Goal: Information Seeking & Learning: Check status

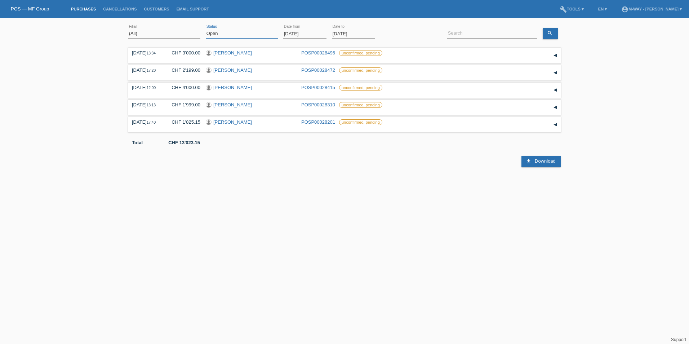
click at [247, 33] on select "(All) New Open Returned Stepped back / Cancelled Completed" at bounding box center [242, 33] width 72 height 9
select select "ALL"
click at [206, 29] on select "(All) New Open Returned Stepped back / Cancelled Completed" at bounding box center [242, 33] width 72 height 9
click at [314, 32] on input "01.10.2025" at bounding box center [304, 33] width 43 height 9
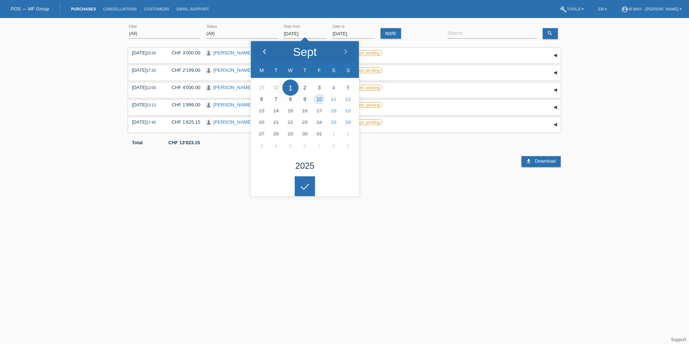
click at [261, 49] on div at bounding box center [264, 52] width 27 height 22
type input "[DATE]"
click at [308, 189] on div at bounding box center [305, 186] width 20 height 20
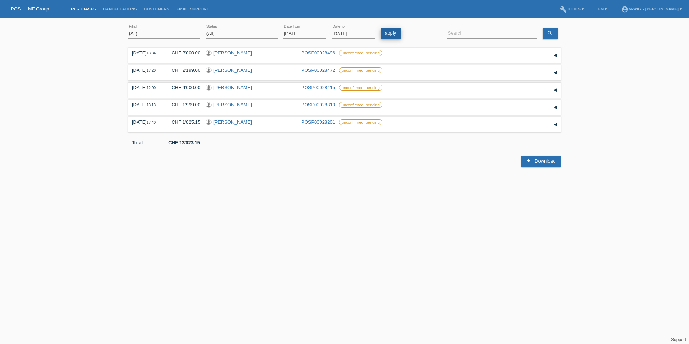
click at [392, 31] on link "apply" at bounding box center [390, 33] width 21 height 10
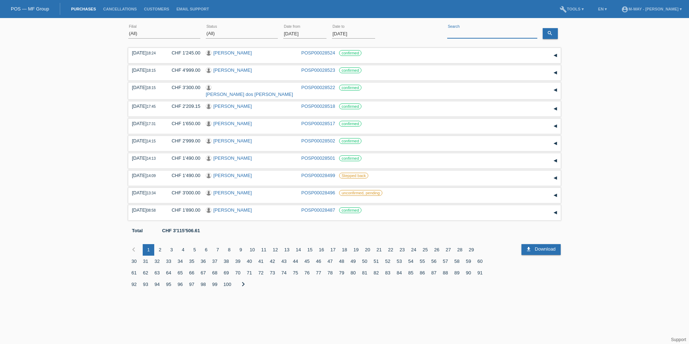
click at [517, 35] on input at bounding box center [492, 33] width 90 height 9
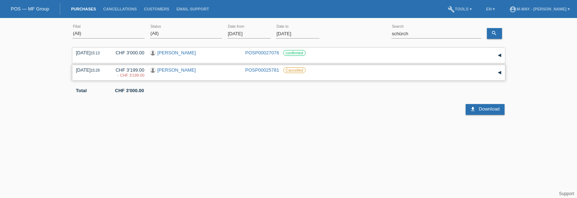
click at [499, 74] on div "▾" at bounding box center [499, 72] width 11 height 11
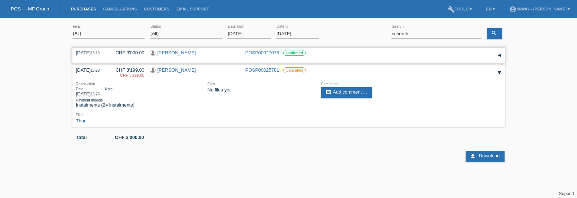
click at [501, 55] on div "▾" at bounding box center [499, 55] width 11 height 11
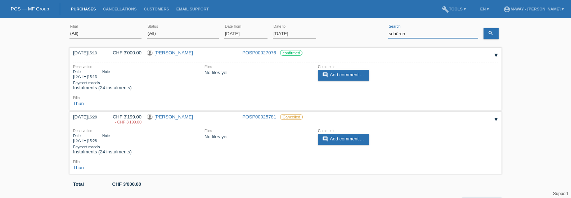
drag, startPoint x: 407, startPoint y: 31, endPoint x: 372, endPoint y: 31, distance: 35.3
click at [372, 31] on div "(All) Aarau Alexand'Ro Edouard'O Passion Vélo SàRL Basel Bern City Bern Expo Be…" at bounding box center [285, 34] width 432 height 24
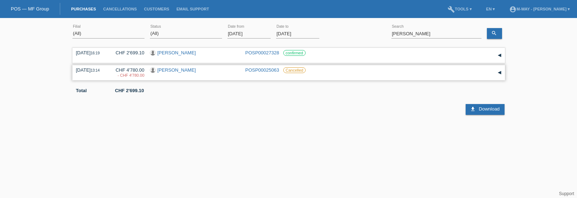
click at [501, 73] on div "▾" at bounding box center [499, 72] width 11 height 11
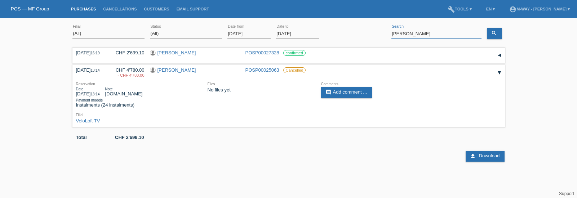
drag, startPoint x: 422, startPoint y: 34, endPoint x: 376, endPoint y: 35, distance: 46.8
click at [376, 35] on div "(All) [PERSON_NAME] Passion Vélo SàRL [GEOGRAPHIC_DATA] [GEOGRAPHIC_DATA] [GEOG…" at bounding box center [288, 34] width 432 height 24
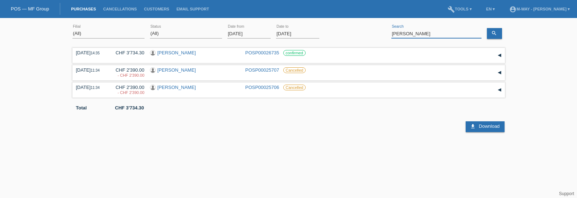
drag, startPoint x: 419, startPoint y: 34, endPoint x: 384, endPoint y: 32, distance: 34.6
click at [384, 32] on div "(All) [PERSON_NAME] Passion Vélo SàRL [GEOGRAPHIC_DATA] [GEOGRAPHIC_DATA] [GEOG…" at bounding box center [288, 34] width 432 height 24
type input "calzimiglia"
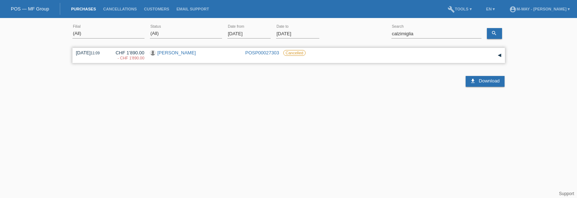
click at [190, 54] on link "[PERSON_NAME]" at bounding box center [176, 52] width 39 height 5
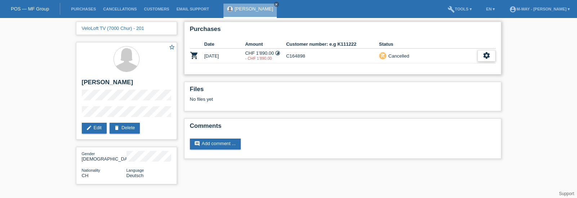
click at [485, 53] on icon "settings" at bounding box center [486, 55] width 8 height 8
click at [482, 65] on span "Show" at bounding box center [476, 67] width 14 height 9
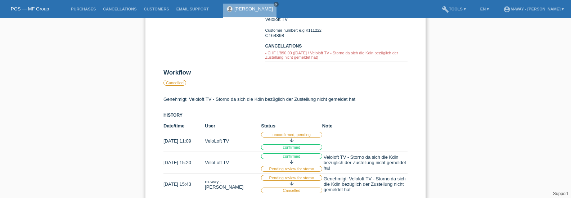
scroll to position [91, 0]
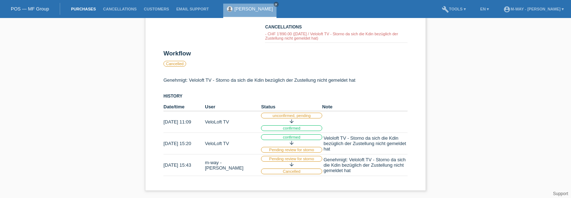
click at [86, 7] on link "Purchases" at bounding box center [83, 9] width 32 height 4
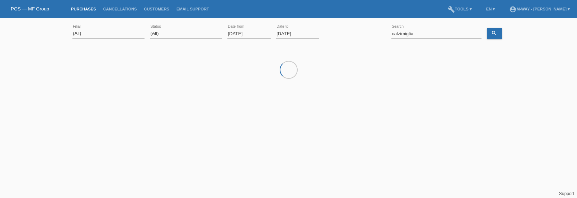
click at [237, 30] on input "01.10.2025" at bounding box center [248, 33] width 43 height 9
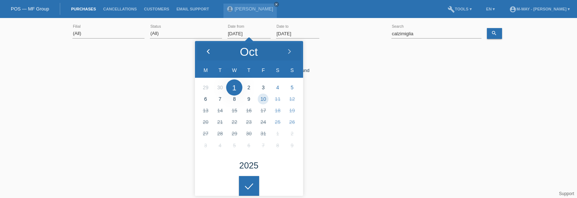
click at [210, 50] on icon at bounding box center [208, 52] width 6 height 6
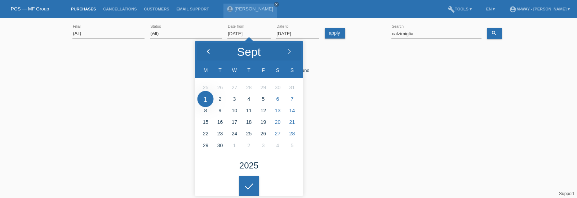
click at [210, 50] on icon at bounding box center [208, 52] width 6 height 6
type input "05.05.2025"
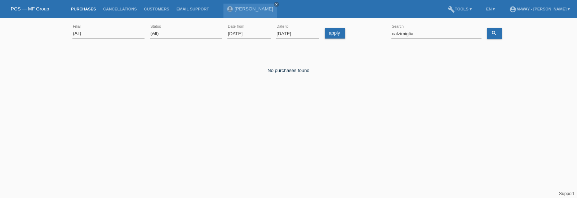
click at [250, 180] on div at bounding box center [249, 180] width 20 height 20
drag, startPoint x: 428, startPoint y: 35, endPoint x: 380, endPoint y: 36, distance: 48.6
click at [380, 36] on div "(All) [PERSON_NAME] Passion Vélo SàRL [GEOGRAPHIC_DATA] [GEOGRAPHIC_DATA] [GEOG…" at bounding box center [288, 34] width 432 height 24
type input "zimmermann reto"
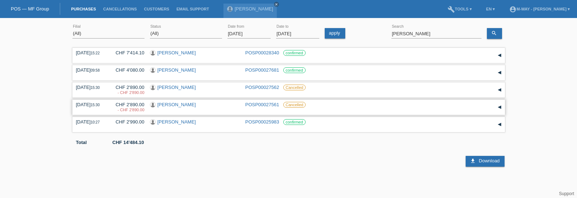
click at [499, 107] on div "▾" at bounding box center [499, 107] width 11 height 11
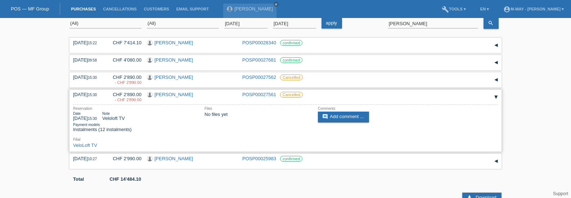
scroll to position [15, 0]
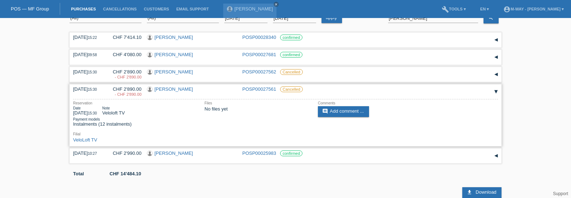
click at [497, 91] on div "▾" at bounding box center [496, 91] width 11 height 11
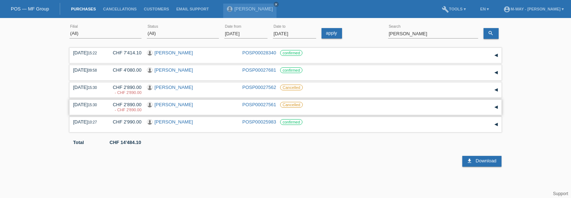
scroll to position [0, 0]
click at [499, 107] on div "▾" at bounding box center [499, 107] width 11 height 11
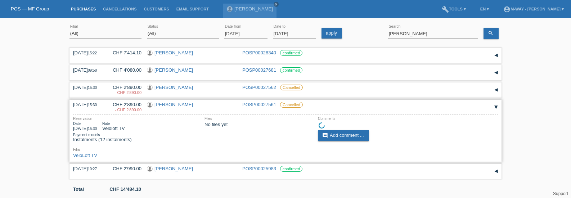
click at [179, 105] on link "Reto Zimmermann" at bounding box center [173, 104] width 39 height 5
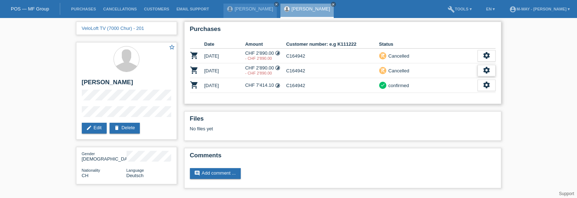
click at [483, 69] on icon "settings" at bounding box center [486, 70] width 8 height 8
click at [479, 80] on span "Show" at bounding box center [476, 81] width 14 height 9
click at [485, 53] on icon "settings" at bounding box center [486, 55] width 8 height 8
click at [477, 68] on span "Show" at bounding box center [476, 67] width 14 height 9
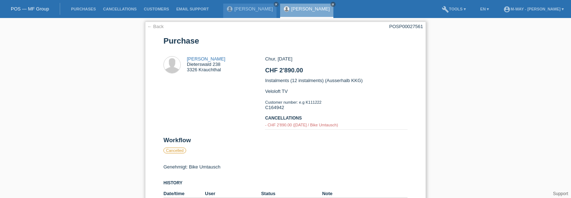
click at [159, 27] on link "← Back" at bounding box center [155, 26] width 17 height 5
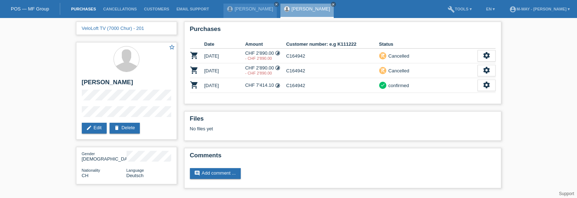
click at [85, 8] on link "Purchases" at bounding box center [83, 9] width 32 height 4
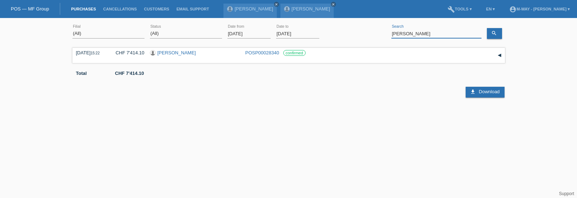
drag, startPoint x: 431, startPoint y: 32, endPoint x: 381, endPoint y: 32, distance: 49.3
click at [381, 32] on div "(All) [PERSON_NAME] Passion Vélo SàRL [GEOGRAPHIC_DATA] [GEOGRAPHIC_DATA] [GEOG…" at bounding box center [288, 34] width 432 height 24
type input "c"
type input "fontannaz"
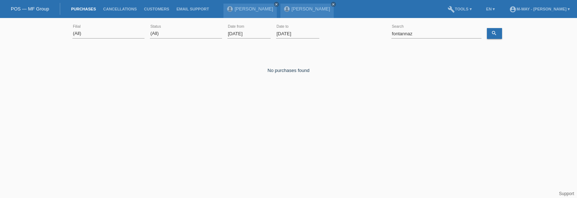
click at [251, 33] on input "[DATE]" at bounding box center [248, 33] width 43 height 9
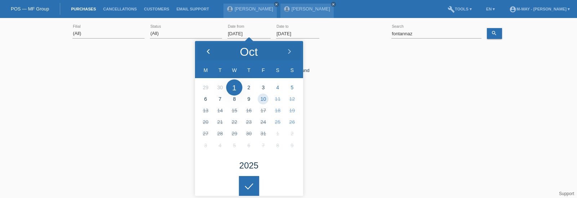
click at [205, 49] on div at bounding box center [208, 52] width 27 height 22
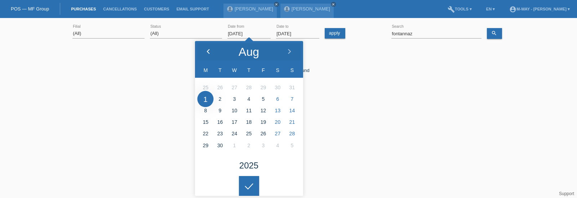
click at [205, 49] on div at bounding box center [208, 52] width 27 height 22
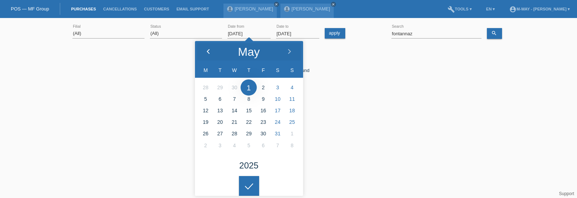
click at [205, 49] on div at bounding box center [208, 52] width 27 height 22
type input "[DATE]"
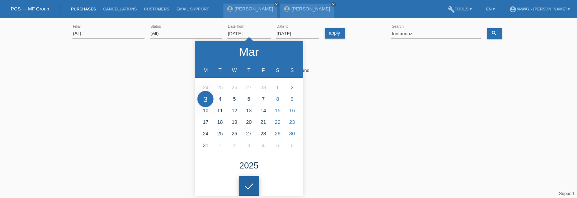
click at [253, 183] on icon at bounding box center [249, 186] width 12 height 6
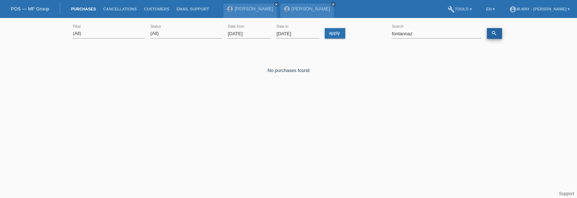
click at [495, 33] on icon "search" at bounding box center [494, 33] width 6 height 6
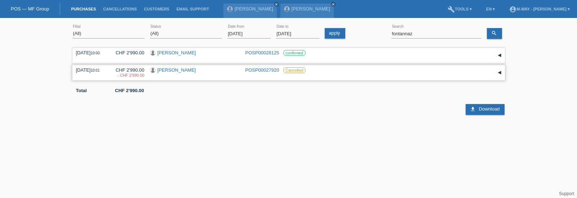
click at [498, 73] on div "▾" at bounding box center [499, 72] width 11 height 11
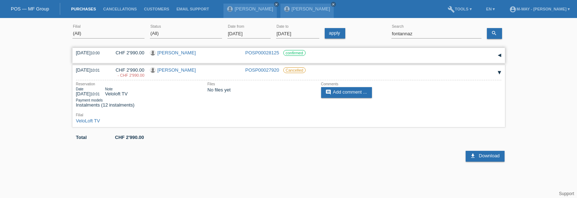
click at [501, 55] on div "▾" at bounding box center [499, 55] width 11 height 11
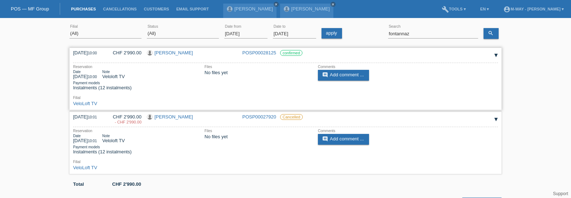
click at [170, 53] on link "[PERSON_NAME]" at bounding box center [173, 52] width 39 height 5
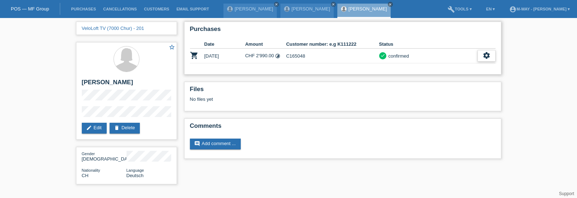
click at [486, 55] on icon "settings" at bounding box center [486, 55] width 8 height 8
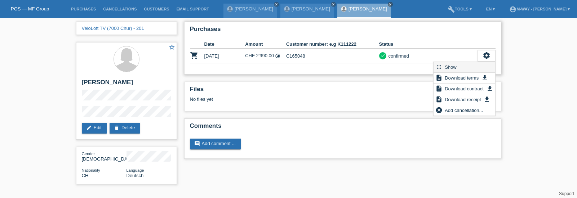
click at [473, 69] on div "fullscreen Show" at bounding box center [464, 67] width 62 height 11
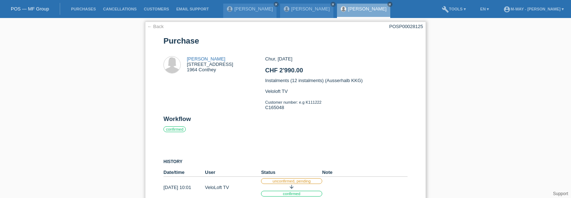
click at [152, 26] on link "← Back" at bounding box center [155, 26] width 17 height 5
click at [158, 27] on link "← Back" at bounding box center [155, 26] width 17 height 5
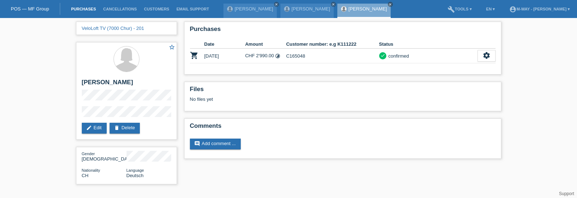
click at [81, 10] on link "Purchases" at bounding box center [83, 9] width 32 height 4
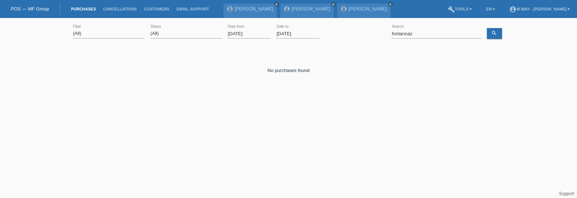
click at [256, 33] on input "[DATE]" at bounding box center [248, 33] width 43 height 9
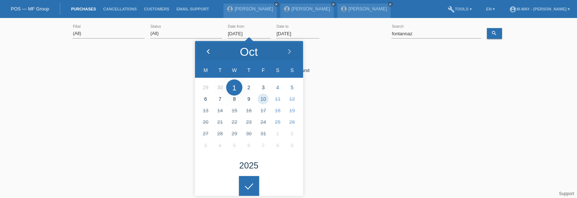
click at [210, 50] on icon at bounding box center [208, 52] width 6 height 6
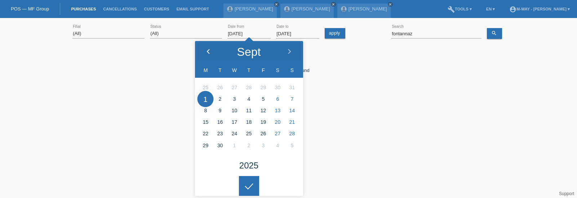
click at [210, 50] on icon at bounding box center [208, 52] width 6 height 6
type input "[DATE]"
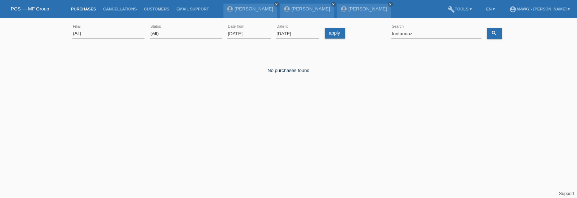
click at [249, 184] on icon at bounding box center [249, 181] width 12 height 6
click at [493, 34] on icon "search" at bounding box center [494, 33] width 6 height 6
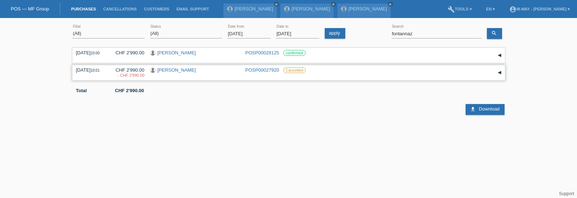
click at [501, 72] on div "▾" at bounding box center [499, 72] width 11 height 11
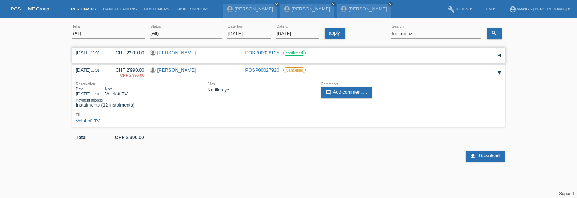
click at [500, 55] on div "▾" at bounding box center [499, 55] width 11 height 11
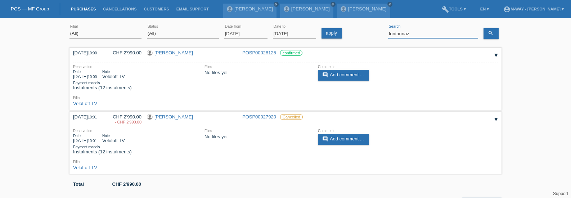
drag, startPoint x: 416, startPoint y: 34, endPoint x: 375, endPoint y: 32, distance: 40.7
click at [375, 32] on div "(All) [PERSON_NAME] Passion Vélo SàRL [GEOGRAPHIC_DATA] [GEOGRAPHIC_DATA] [GEOG…" at bounding box center [285, 34] width 432 height 24
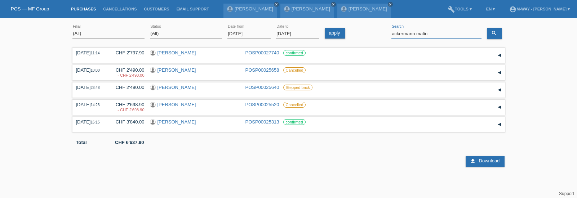
drag, startPoint x: 438, startPoint y: 34, endPoint x: 356, endPoint y: 28, distance: 81.9
click at [356, 28] on div "(All) [PERSON_NAME] Passion Vélo SàRL [GEOGRAPHIC_DATA] [GEOGRAPHIC_DATA] [GEOG…" at bounding box center [288, 34] width 432 height 24
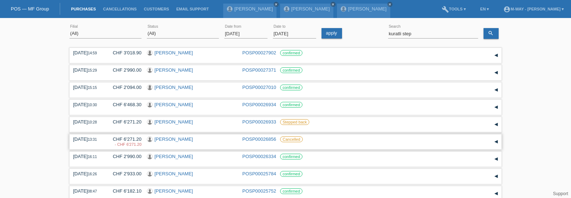
click at [498, 142] on div "▾" at bounding box center [496, 141] width 11 height 11
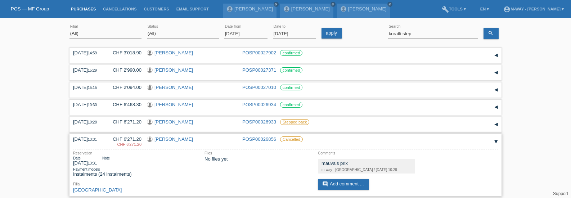
scroll to position [36, 0]
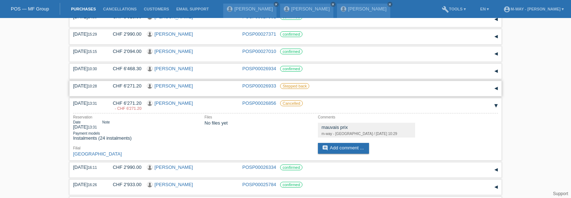
click at [497, 88] on div "▾" at bounding box center [496, 88] width 11 height 11
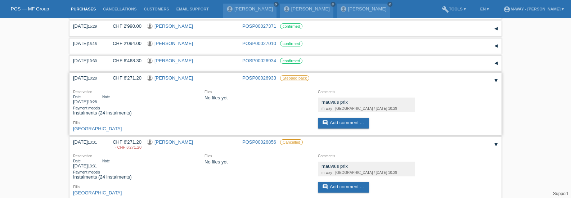
scroll to position [0, 0]
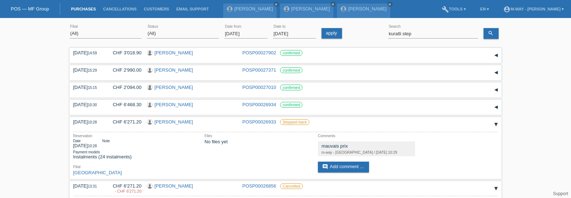
click at [417, 28] on div "kuratli step error Search" at bounding box center [433, 34] width 90 height 24
drag, startPoint x: 421, startPoint y: 35, endPoint x: 358, endPoint y: 35, distance: 63.0
click at [358, 35] on div "(All) Aarau Alexand'Ro Edouard'O Passion Vélo SàRL Basel Bern City Bern Expo Be…" at bounding box center [285, 34] width 432 height 24
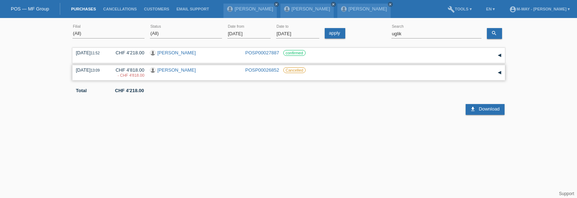
click at [502, 74] on div "▾" at bounding box center [499, 72] width 11 height 11
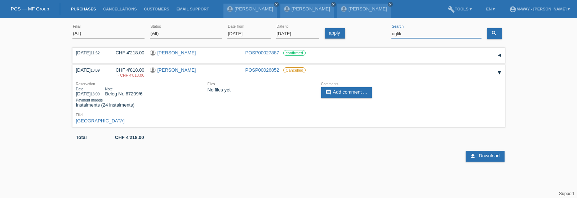
drag, startPoint x: 409, startPoint y: 32, endPoint x: 375, endPoint y: 31, distance: 33.5
click at [375, 31] on div "(All) Aarau Alexand'Ro Edouard'O Passion Vélo SàRL Basel Bern City Bern Expo Be…" at bounding box center [288, 34] width 432 height 24
type input "jenni markus"
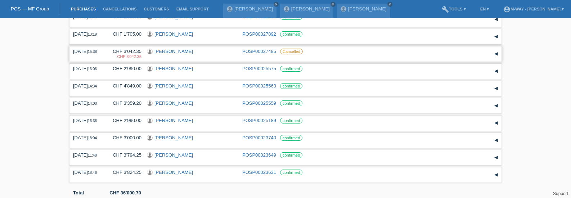
scroll to position [67, 0]
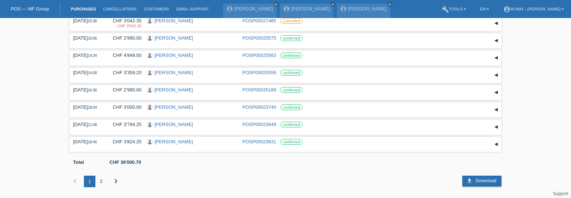
click at [102, 180] on div "2" at bounding box center [101, 182] width 12 height 12
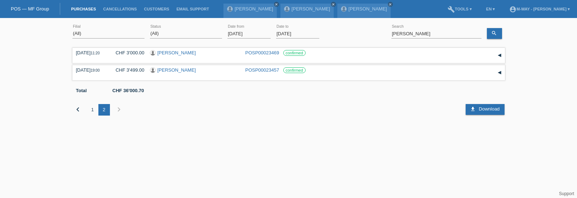
click at [93, 111] on div "1" at bounding box center [93, 110] width 12 height 12
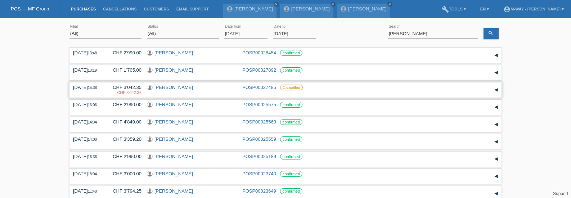
click at [495, 89] on div "▾" at bounding box center [496, 90] width 11 height 11
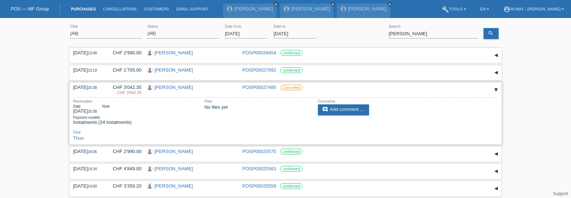
click at [171, 87] on link "[PERSON_NAME]" at bounding box center [173, 87] width 39 height 5
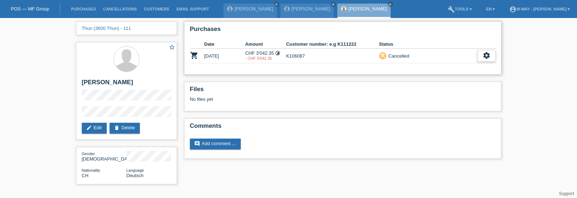
click at [484, 54] on icon "settings" at bounding box center [486, 55] width 8 height 8
click at [483, 67] on div "fullscreen Show" at bounding box center [477, 67] width 36 height 10
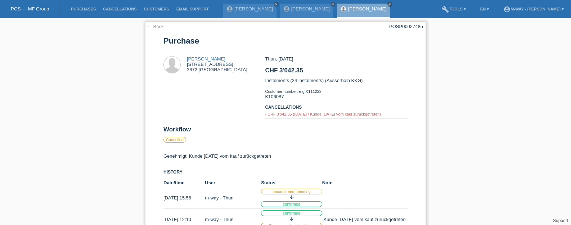
click at [157, 27] on link "← Back" at bounding box center [155, 26] width 17 height 5
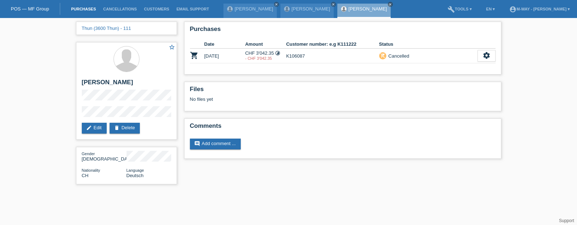
click at [89, 9] on link "Purchases" at bounding box center [83, 9] width 32 height 4
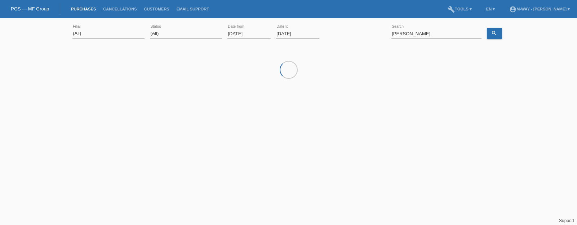
click at [237, 32] on input "[DATE]" at bounding box center [248, 33] width 43 height 9
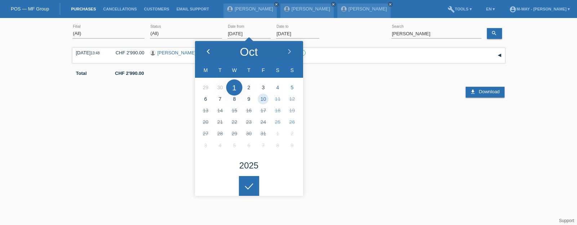
click at [209, 49] on polyline at bounding box center [208, 51] width 2 height 4
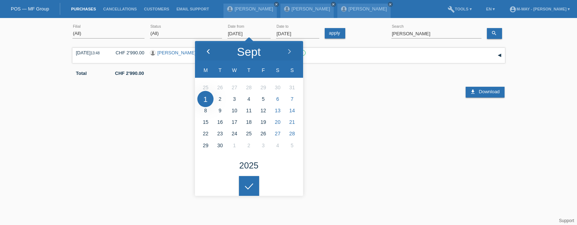
click at [209, 49] on polyline at bounding box center [208, 51] width 2 height 4
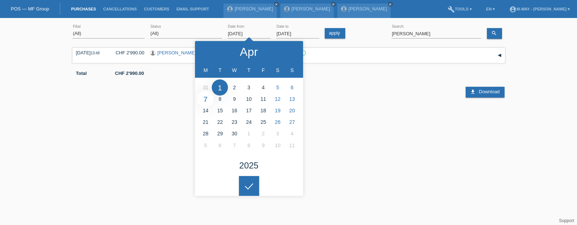
type input "07.04.2025"
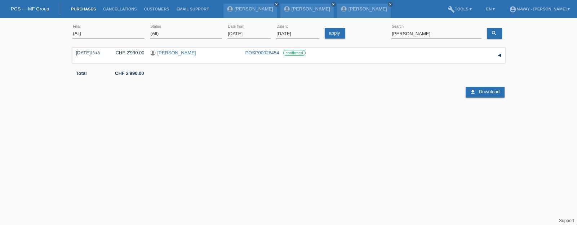
click at [251, 182] on div at bounding box center [249, 180] width 20 height 20
drag, startPoint x: 430, startPoint y: 30, endPoint x: 371, endPoint y: 33, distance: 58.4
click at [371, 33] on div "(All) [PERSON_NAME] Passion Vélo SàRL [GEOGRAPHIC_DATA] [GEOGRAPHIC_DATA] [GEOG…" at bounding box center [288, 34] width 432 height 24
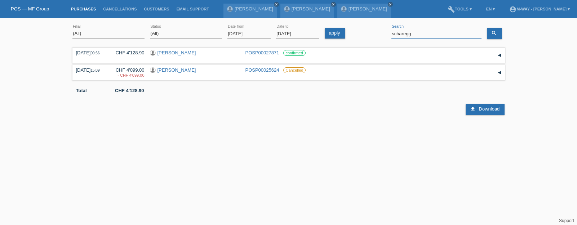
drag, startPoint x: 436, startPoint y: 31, endPoint x: 387, endPoint y: 33, distance: 48.3
click at [387, 33] on div "(All) [PERSON_NAME] Passion Vélo SàRL [GEOGRAPHIC_DATA] [GEOGRAPHIC_DATA] [GEOG…" at bounding box center [288, 34] width 432 height 24
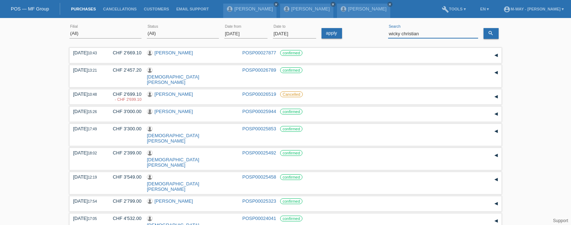
drag, startPoint x: 427, startPoint y: 33, endPoint x: 367, endPoint y: 31, distance: 60.2
click at [367, 31] on div "(All) [PERSON_NAME] Passion Vélo SàRL [GEOGRAPHIC_DATA] [GEOGRAPHIC_DATA] [GEOG…" at bounding box center [285, 34] width 432 height 24
type input "[PERSON_NAME]"
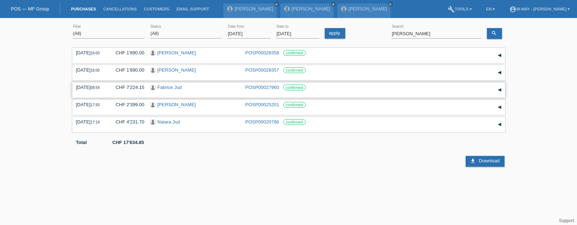
click at [163, 88] on link "Fabrice Jud" at bounding box center [169, 87] width 24 height 5
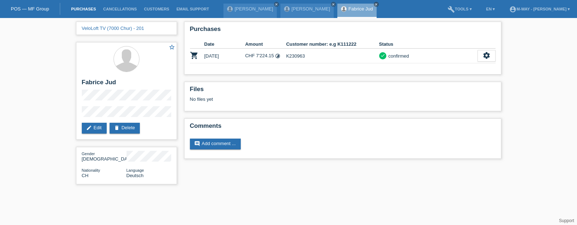
click at [87, 7] on link "Purchases" at bounding box center [83, 9] width 32 height 4
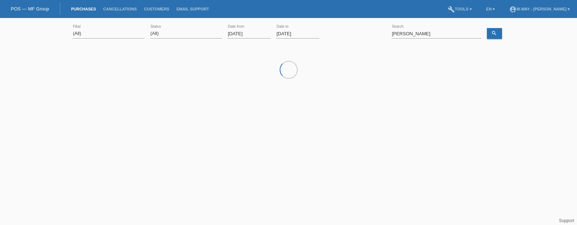
click at [251, 32] on input "[DATE]" at bounding box center [248, 33] width 43 height 9
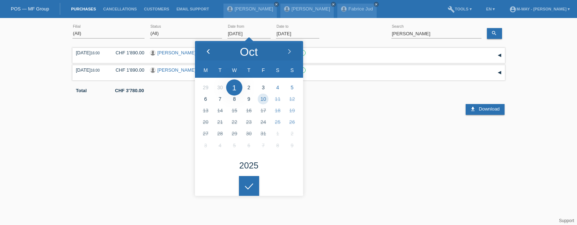
click at [210, 50] on icon at bounding box center [208, 52] width 6 height 6
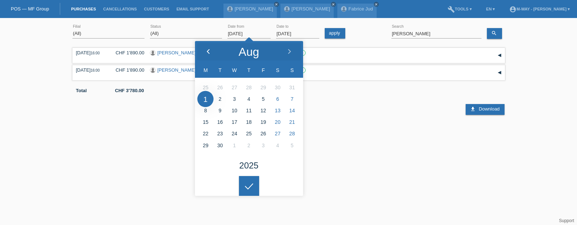
click at [210, 50] on icon at bounding box center [208, 52] width 6 height 6
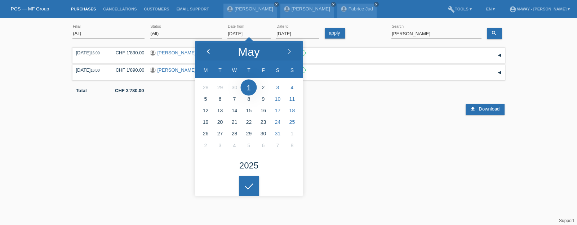
click at [210, 50] on icon at bounding box center [208, 52] width 6 height 6
type input "03.03.2025"
click at [252, 185] on icon at bounding box center [249, 186] width 12 height 6
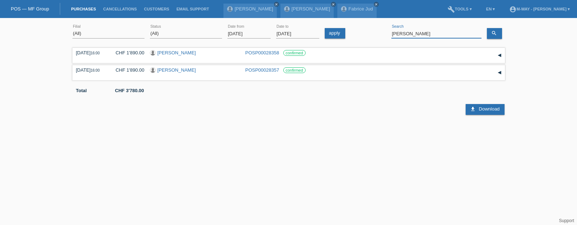
drag, startPoint x: 423, startPoint y: 33, endPoint x: 364, endPoint y: 33, distance: 59.1
click at [364, 33] on div "(All) [PERSON_NAME] Passion Vélo SàRL [GEOGRAPHIC_DATA] [GEOGRAPHIC_DATA] [GEOG…" at bounding box center [288, 34] width 432 height 24
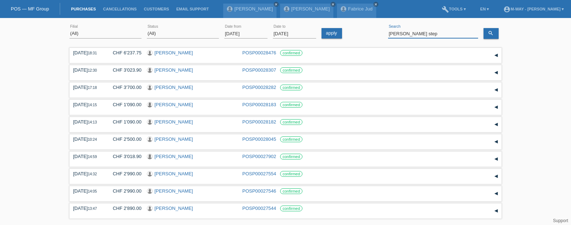
type input "[PERSON_NAME] step"
click at [184, 157] on link "[PERSON_NAME]" at bounding box center [173, 156] width 39 height 5
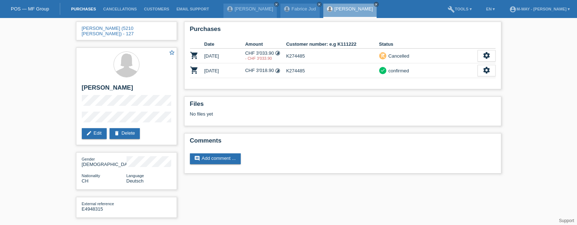
click at [79, 9] on link "Purchases" at bounding box center [83, 9] width 32 height 4
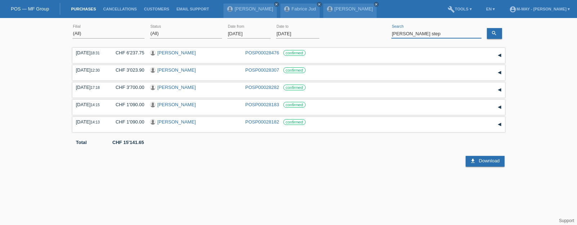
drag, startPoint x: 446, startPoint y: 30, endPoint x: 370, endPoint y: 28, distance: 76.4
click at [370, 28] on div "(All) [PERSON_NAME] Passion Vélo SàRL [GEOGRAPHIC_DATA] [GEOGRAPHIC_DATA] [GEOG…" at bounding box center [288, 34] width 432 height 24
type input "[PERSON_NAME]"
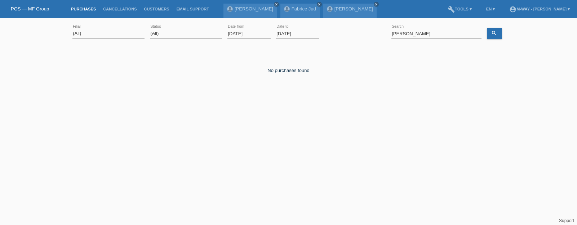
click at [254, 32] on input "[DATE]" at bounding box center [248, 33] width 43 height 9
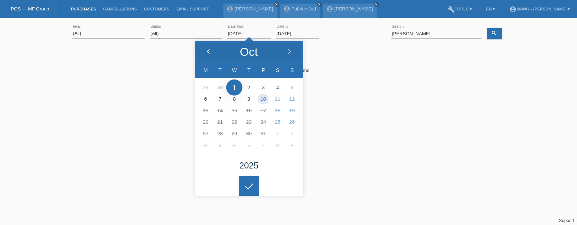
click at [206, 48] on div at bounding box center [208, 52] width 27 height 22
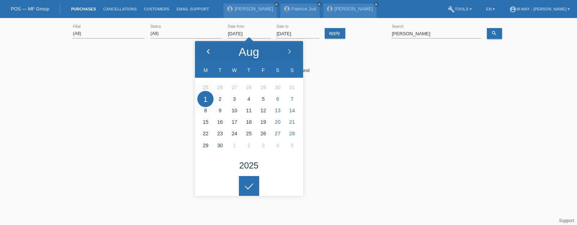
click at [206, 48] on div at bounding box center [208, 52] width 27 height 22
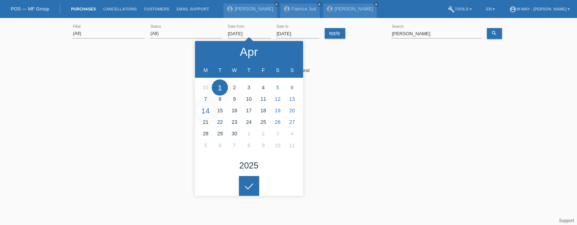
type input "14.04.2025"
click at [251, 178] on div at bounding box center [249, 186] width 20 height 20
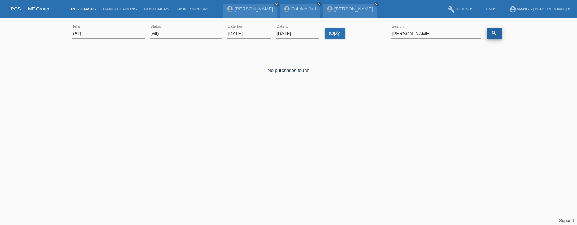
click at [497, 31] on link "search" at bounding box center [493, 33] width 15 height 11
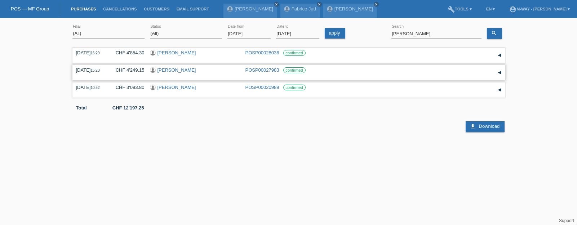
click at [162, 71] on link "[PERSON_NAME]" at bounding box center [176, 69] width 39 height 5
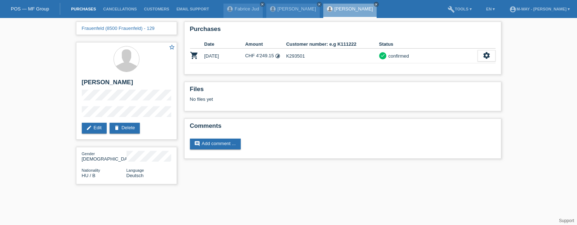
click at [84, 7] on link "Purchases" at bounding box center [83, 9] width 32 height 4
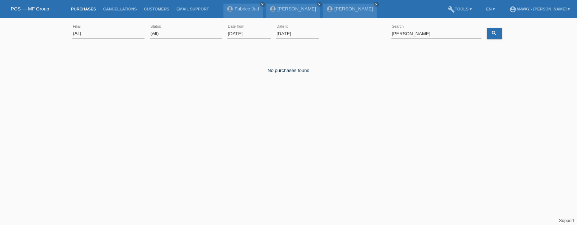
click at [249, 27] on div "[DATE] error Date from" at bounding box center [248, 34] width 43 height 24
click at [237, 35] on input "[DATE]" at bounding box center [248, 33] width 43 height 9
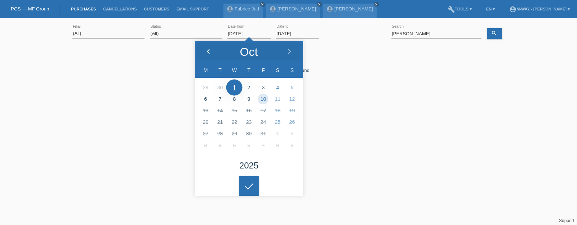
click at [205, 52] on icon at bounding box center [208, 52] width 6 height 6
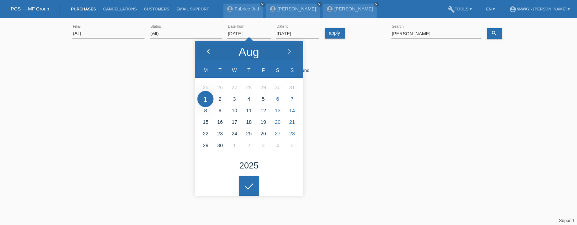
click at [205, 52] on icon at bounding box center [208, 52] width 6 height 6
type input "05.05.2025"
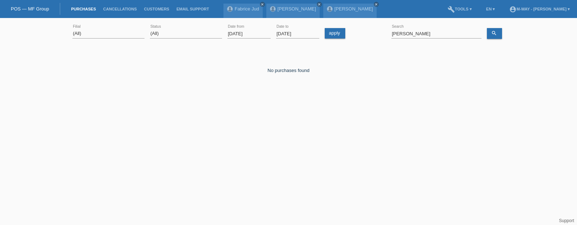
click at [252, 184] on icon at bounding box center [249, 181] width 12 height 6
drag, startPoint x: 427, startPoint y: 33, endPoint x: 365, endPoint y: 24, distance: 62.9
click at [367, 30] on div "(All) [PERSON_NAME] Passion Vélo SàRL [GEOGRAPHIC_DATA] [GEOGRAPHIC_DATA] [GEOG…" at bounding box center [288, 34] width 432 height 24
type input "[PERSON_NAME]"
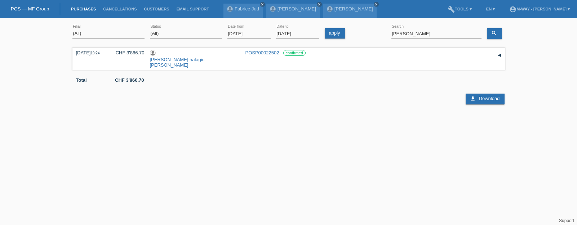
click at [243, 33] on input "05.05.2025" at bounding box center [248, 33] width 43 height 9
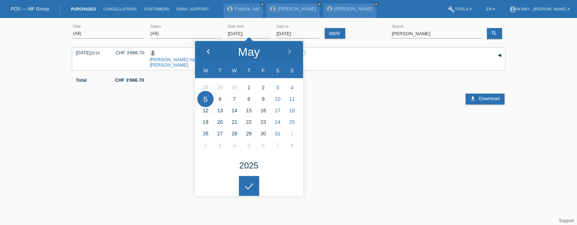
click at [208, 48] on div at bounding box center [208, 52] width 27 height 22
type input "03.03.2025"
click at [246, 186] on icon at bounding box center [249, 186] width 12 height 6
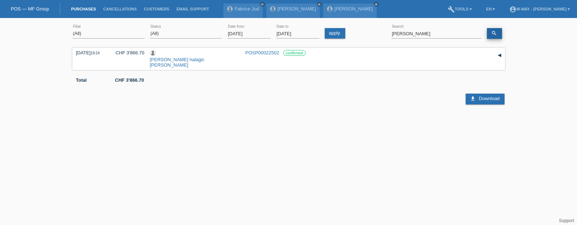
click at [491, 31] on icon "search" at bounding box center [494, 33] width 6 height 6
click at [499, 55] on div "▾" at bounding box center [499, 55] width 11 height 11
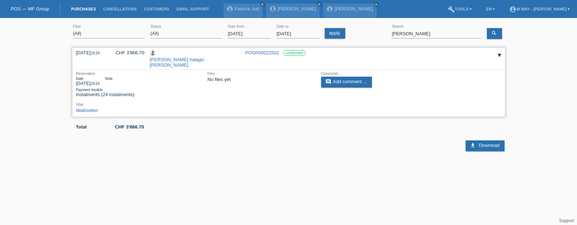
click at [188, 57] on link "[PERSON_NAME] halagic [PERSON_NAME]" at bounding box center [177, 62] width 55 height 11
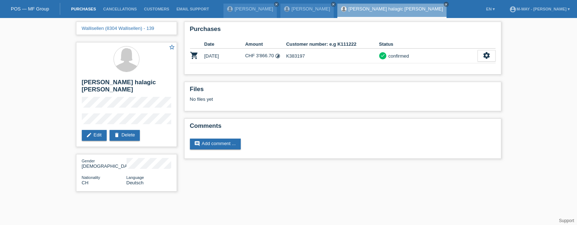
click at [93, 8] on link "Purchases" at bounding box center [83, 9] width 32 height 4
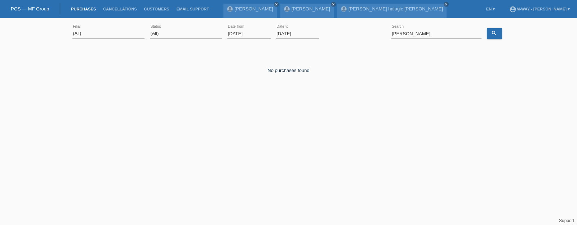
click at [256, 34] on input "01.10.2025" at bounding box center [248, 33] width 43 height 9
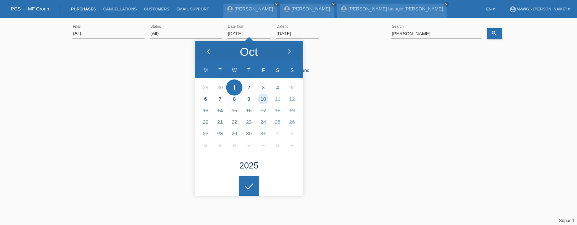
click at [210, 48] on div at bounding box center [208, 52] width 27 height 22
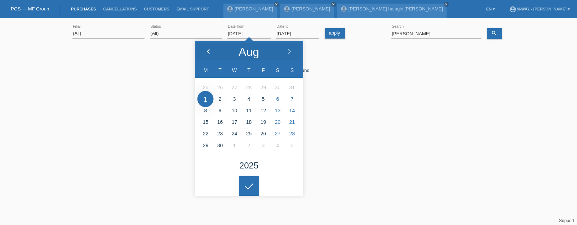
click at [210, 48] on div at bounding box center [208, 52] width 27 height 22
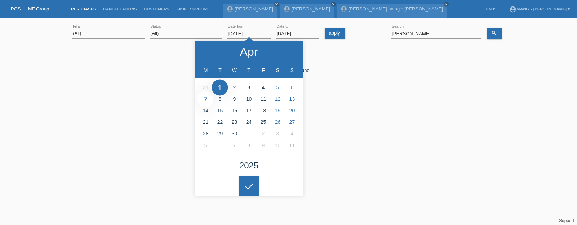
type input "07.04.2025"
click at [252, 181] on div at bounding box center [249, 186] width 20 height 20
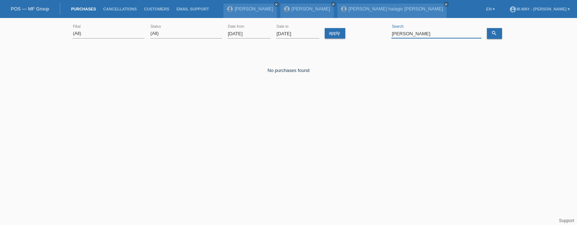
drag, startPoint x: 422, startPoint y: 32, endPoint x: 380, endPoint y: 31, distance: 41.4
click at [380, 31] on div "(All) Aarau Alexand'Ro Edouard'O Passion Vélo SàRL Basel Bern City Bern Expo Be…" at bounding box center [288, 34] width 432 height 24
type input "daniel albrecht"
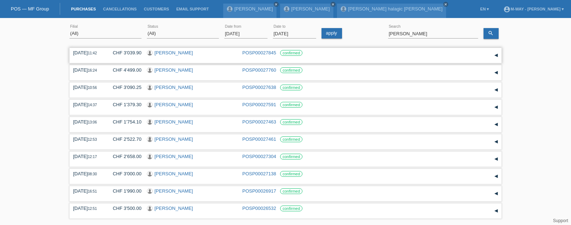
click at [174, 54] on link "[PERSON_NAME]" at bounding box center [173, 52] width 39 height 5
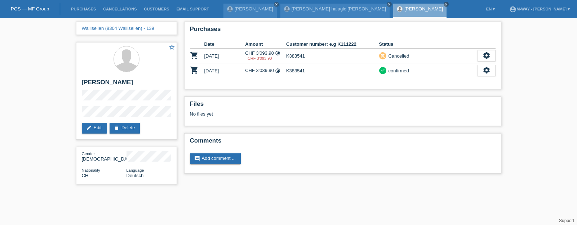
click at [88, 6] on li "Purchases" at bounding box center [83, 9] width 32 height 18
click at [87, 10] on link "Purchases" at bounding box center [83, 9] width 32 height 4
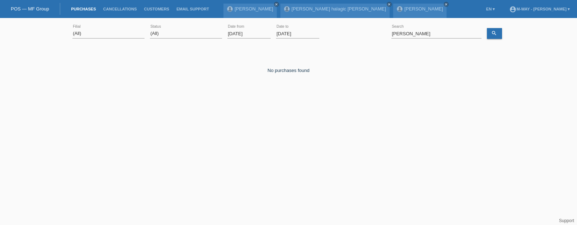
click at [254, 35] on input "[DATE]" at bounding box center [248, 33] width 43 height 9
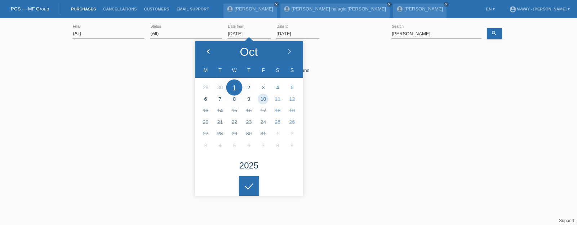
click at [206, 48] on div at bounding box center [208, 52] width 27 height 22
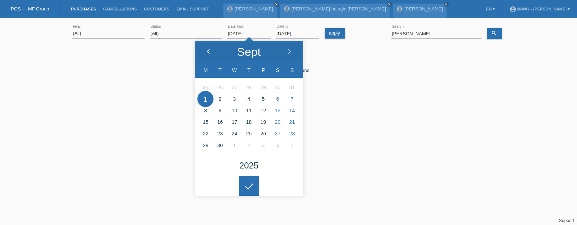
click at [206, 48] on div at bounding box center [208, 52] width 27 height 22
type input "12.05.2025"
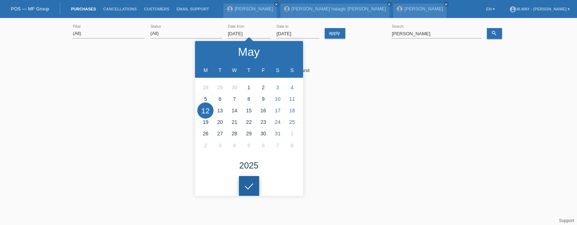
click at [249, 184] on icon at bounding box center [249, 186] width 12 height 6
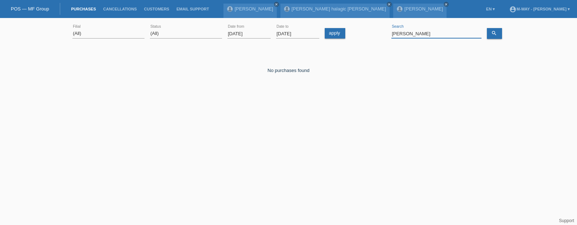
drag, startPoint x: 405, startPoint y: 31, endPoint x: 367, endPoint y: 31, distance: 38.2
click at [367, 31] on div "(All) Aarau Alexand'Ro Edouard'O Passion Vélo SàRL Basel Bern City Bern Expo Be…" at bounding box center [288, 34] width 432 height 24
type input "fontannaz"
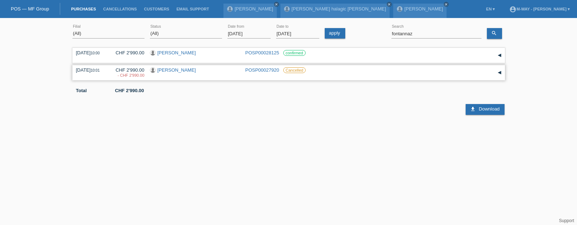
click at [169, 72] on link "[PERSON_NAME]" at bounding box center [176, 69] width 39 height 5
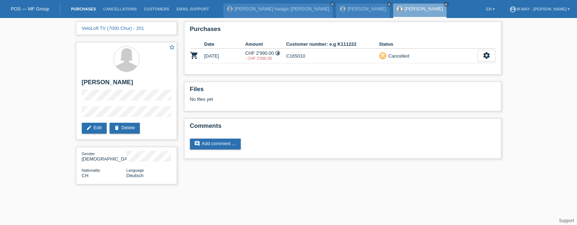
click at [92, 10] on link "Purchases" at bounding box center [83, 9] width 32 height 4
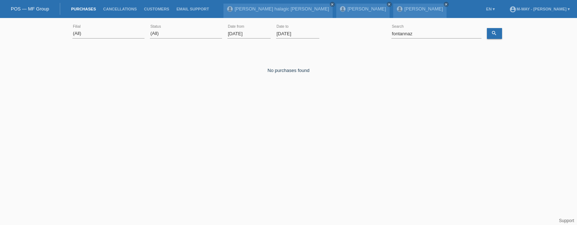
click at [245, 26] on div "01.10.2025 error Date from" at bounding box center [248, 34] width 43 height 24
click at [245, 31] on input "[DATE]" at bounding box center [248, 33] width 43 height 9
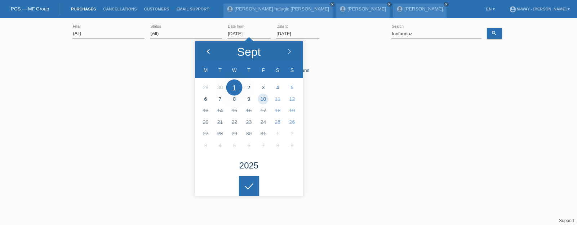
click at [208, 50] on polyline at bounding box center [208, 51] width 2 height 4
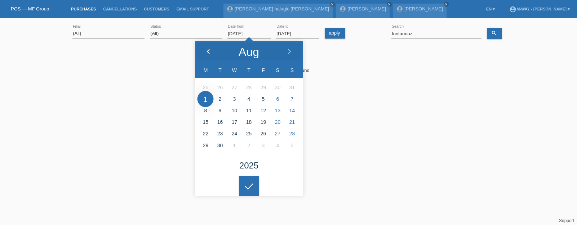
click at [208, 50] on polyline at bounding box center [208, 51] width 2 height 4
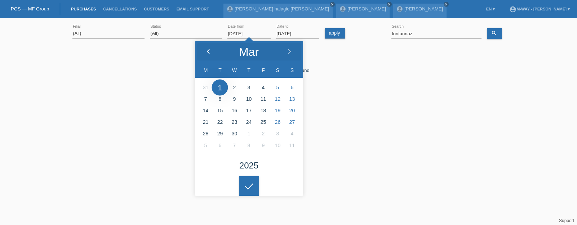
click at [208, 50] on polyline at bounding box center [208, 51] width 2 height 4
type input "03.03.2025"
click at [253, 184] on icon at bounding box center [249, 186] width 12 height 6
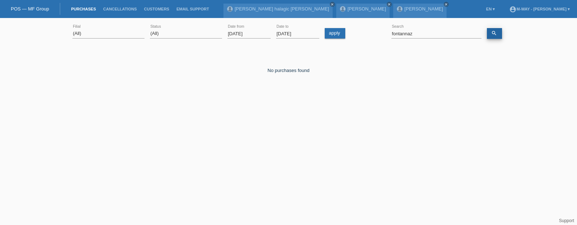
click at [492, 31] on icon "search" at bounding box center [494, 33] width 6 height 6
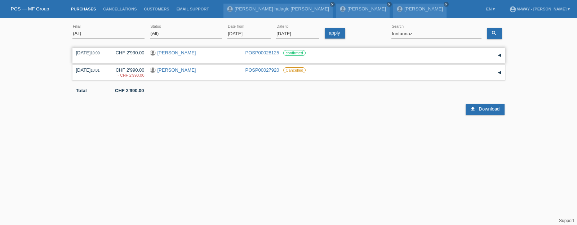
click at [184, 52] on link "[PERSON_NAME]" at bounding box center [176, 52] width 39 height 5
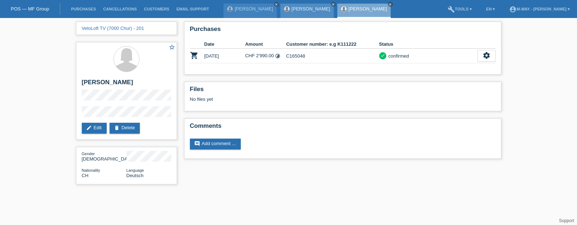
click at [302, 10] on link "[PERSON_NAME]" at bounding box center [310, 8] width 39 height 5
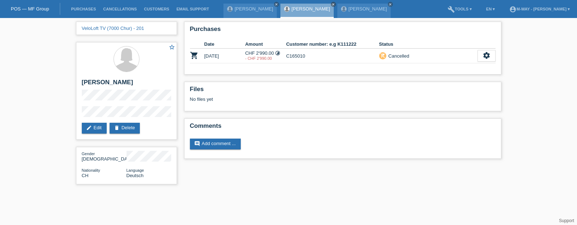
click at [539, 127] on div "VeloLoft TV (7000 Chur) - 201 star_border [PERSON_NAME] edit Edit delete Delete…" at bounding box center [288, 105] width 577 height 174
click at [357, 12] on div "[PERSON_NAME] close" at bounding box center [363, 11] width 53 height 14
click at [357, 8] on link "[PERSON_NAME]" at bounding box center [367, 8] width 39 height 5
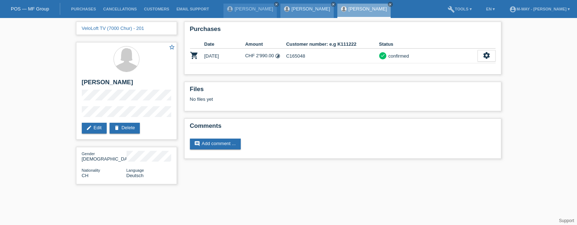
click at [297, 7] on link "[PERSON_NAME]" at bounding box center [310, 8] width 39 height 5
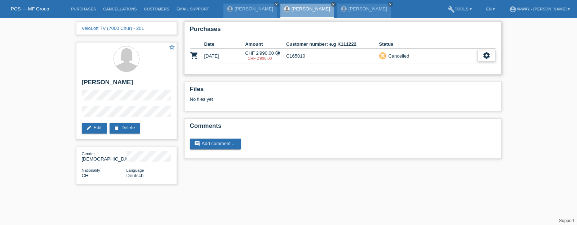
click at [481, 55] on div "settings" at bounding box center [486, 56] width 18 height 12
click at [474, 66] on span "Show" at bounding box center [476, 67] width 14 height 9
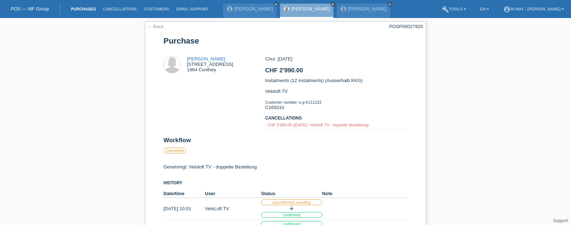
click at [95, 10] on link "Purchases" at bounding box center [83, 9] width 32 height 4
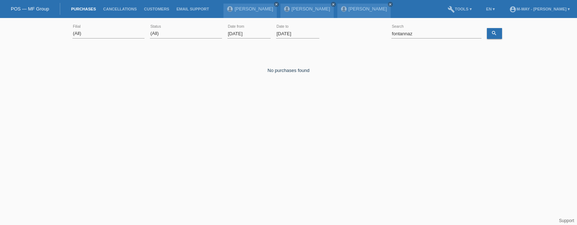
click at [237, 31] on input "[DATE]" at bounding box center [248, 33] width 43 height 9
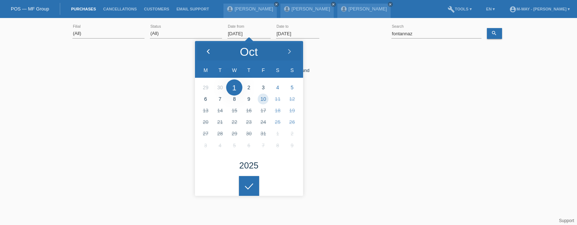
click at [208, 52] on icon at bounding box center [208, 52] width 6 height 6
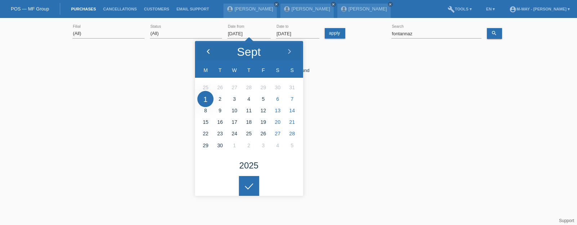
click at [209, 52] on icon at bounding box center [208, 52] width 6 height 6
type input "[DATE]"
drag, startPoint x: 254, startPoint y: 187, endPoint x: 353, endPoint y: 144, distance: 108.6
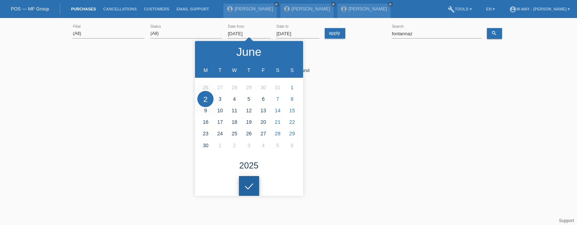
click at [253, 187] on div at bounding box center [249, 186] width 20 height 20
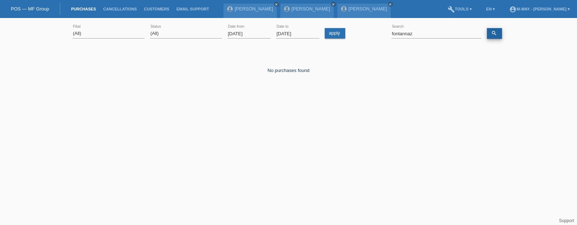
click at [494, 33] on icon "search" at bounding box center [494, 33] width 6 height 6
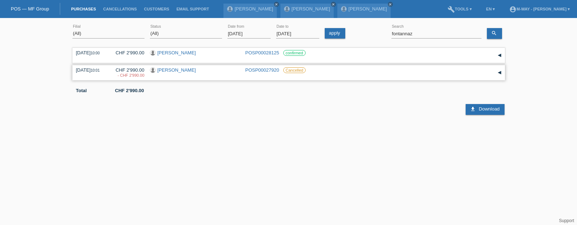
click at [503, 72] on div "▾" at bounding box center [499, 72] width 11 height 11
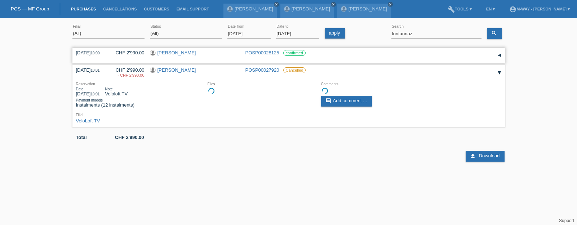
click at [499, 57] on div "▾" at bounding box center [499, 55] width 11 height 11
